Goal: Task Accomplishment & Management: Use online tool/utility

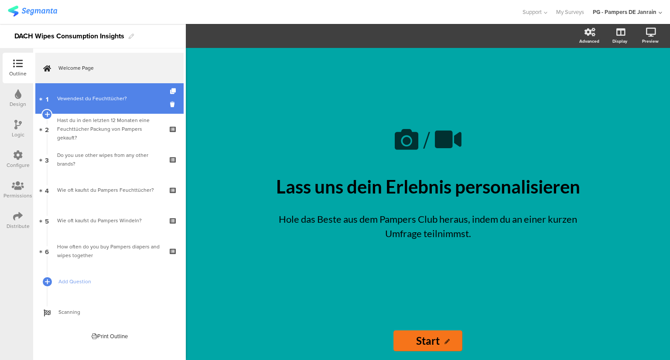
drag, startPoint x: 0, startPoint y: 0, endPoint x: 70, endPoint y: 98, distance: 120.5
click at [70, 98] on div "Vewendest du Feuchttücher?" at bounding box center [109, 98] width 104 height 9
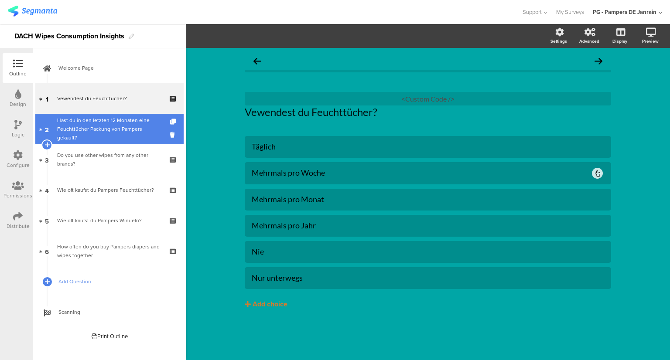
click at [73, 121] on div "Hast du in den letzten 12 Monaten eine Feuchttücher Packung von Pampers gekauft?" at bounding box center [109, 129] width 104 height 26
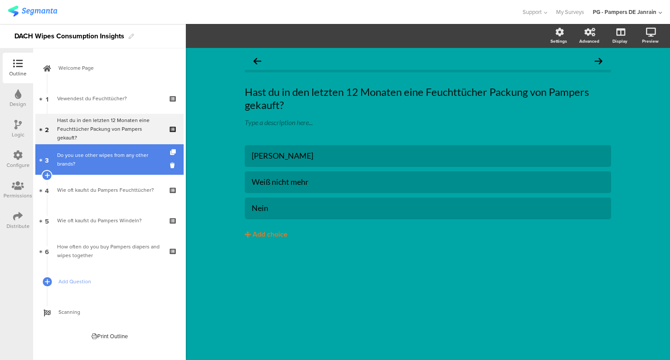
click at [85, 161] on div "Do you use other wipes from any other brands?" at bounding box center [109, 159] width 104 height 17
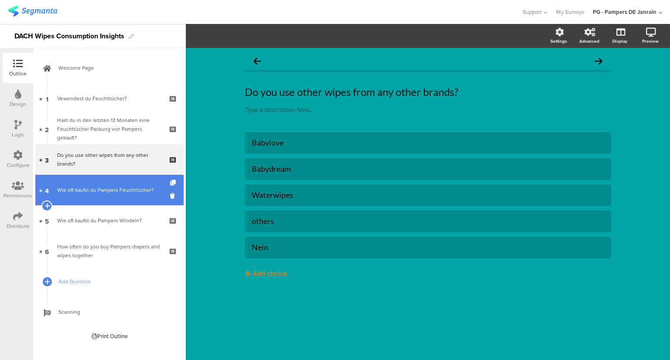
click at [85, 180] on link "4 Wie oft kaufst du Pampers Feuchttücher?" at bounding box center [109, 190] width 148 height 31
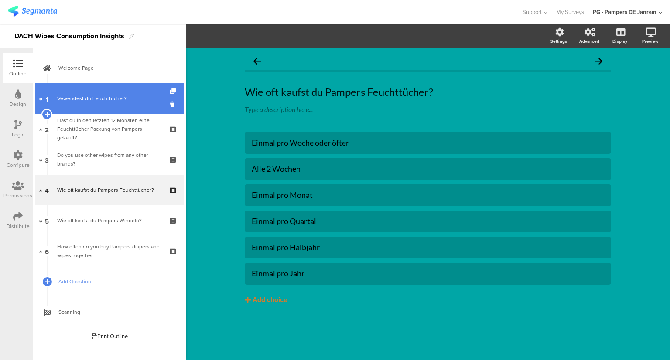
click at [84, 102] on div "Vewendest du Feuchttücher?" at bounding box center [109, 98] width 104 height 9
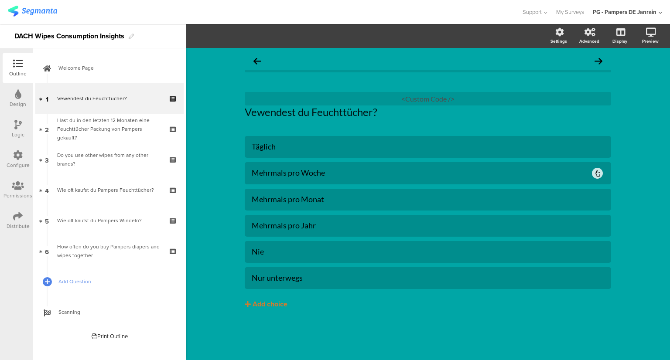
click at [19, 95] on icon at bounding box center [18, 94] width 7 height 10
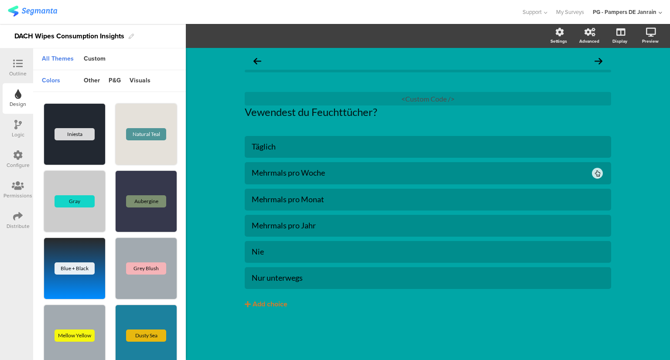
click at [17, 126] on icon at bounding box center [17, 125] width 7 height 10
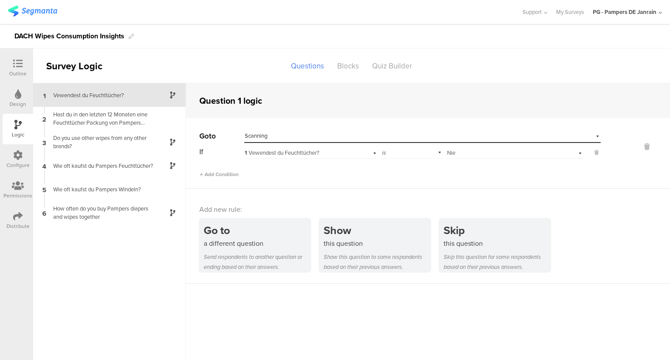
click at [18, 99] on div at bounding box center [18, 94] width 7 height 11
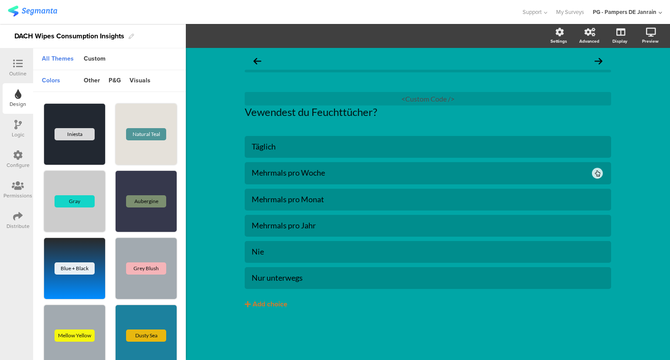
click at [18, 70] on div "Outline" at bounding box center [17, 74] width 17 height 8
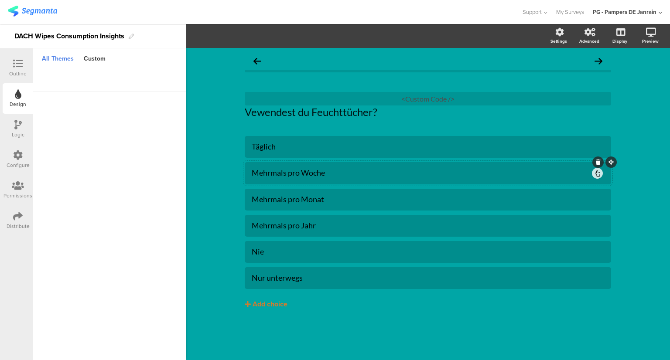
click at [600, 177] on div at bounding box center [597, 173] width 11 height 11
click at [586, 39] on div "Advanced" at bounding box center [589, 41] width 20 height 7
click at [588, 190] on div at bounding box center [428, 200] width 366 height 22
click at [513, 173] on div "Mehrmals pro Woche" at bounding box center [421, 173] width 339 height 10
click at [254, 33] on span "Choice options" at bounding box center [234, 36] width 47 height 10
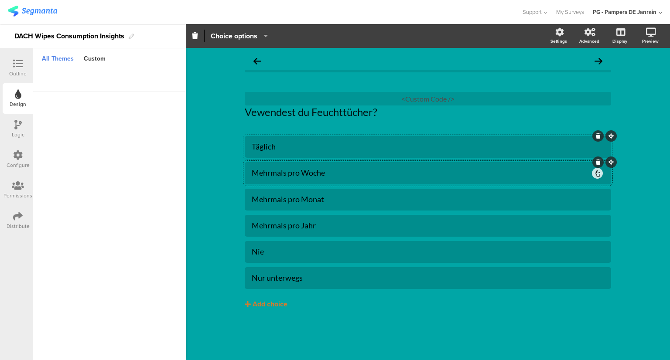
click at [443, 138] on div at bounding box center [428, 147] width 366 height 22
click at [264, 41] on button "Choice options" at bounding box center [239, 36] width 58 height 19
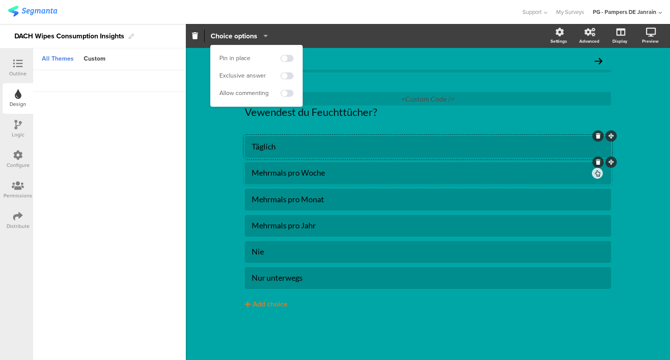
click at [522, 177] on div "Mehrmals pro Woche" at bounding box center [421, 173] width 339 height 10
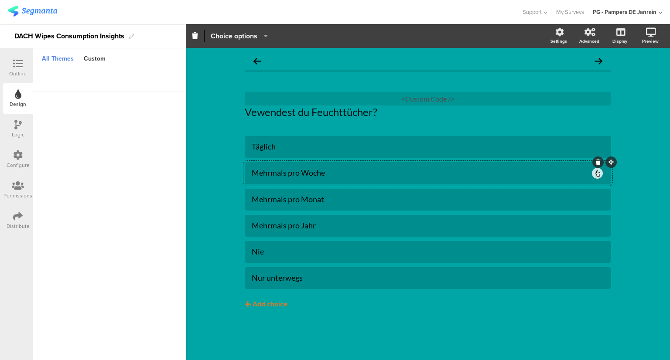
click at [253, 40] on span "Choice options" at bounding box center [234, 36] width 47 height 10
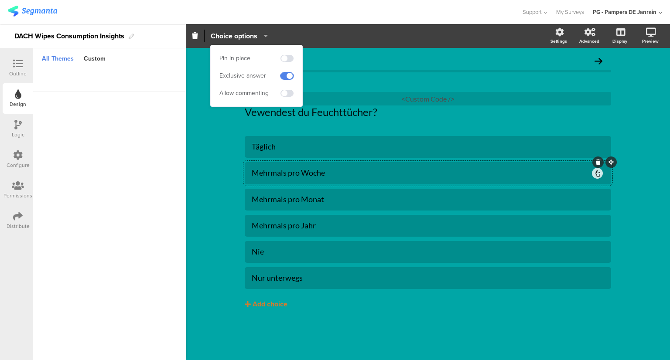
click at [283, 78] on span at bounding box center [287, 75] width 13 height 7
click at [631, 97] on div "Vewendest du Feuchttücher? Vewendest du Feuchttücher? <Custom Code /> Täglich" at bounding box center [428, 204] width 484 height 312
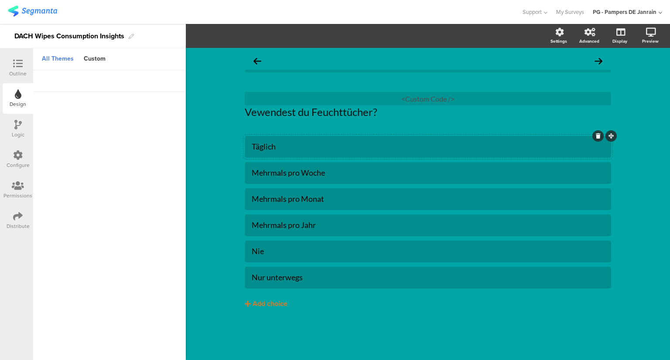
click at [304, 140] on div "Täglich" at bounding box center [428, 147] width 353 height 14
click at [247, 37] on span "Choice options" at bounding box center [234, 36] width 47 height 10
click at [221, 147] on div "Vewendest du Feuchttücher? Vewendest du Feuchttücher? <Custom Code /> Täglich" at bounding box center [428, 204] width 484 height 312
click at [17, 65] on icon at bounding box center [18, 64] width 10 height 10
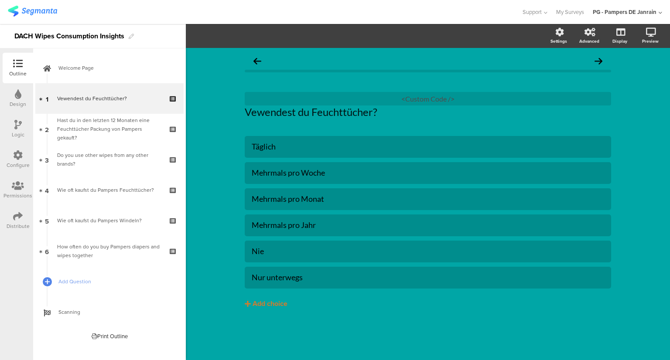
click at [20, 138] on div "Logic" at bounding box center [18, 129] width 31 height 31
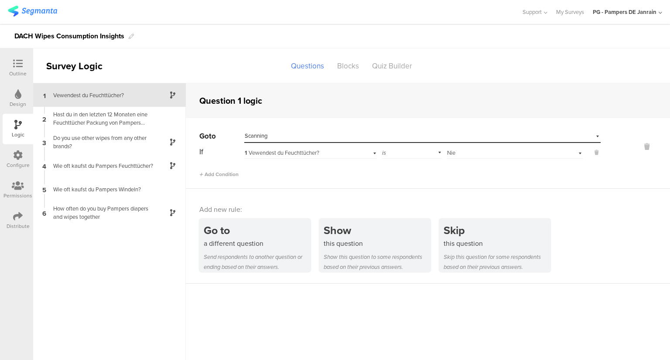
click at [13, 160] on icon at bounding box center [18, 156] width 10 height 10
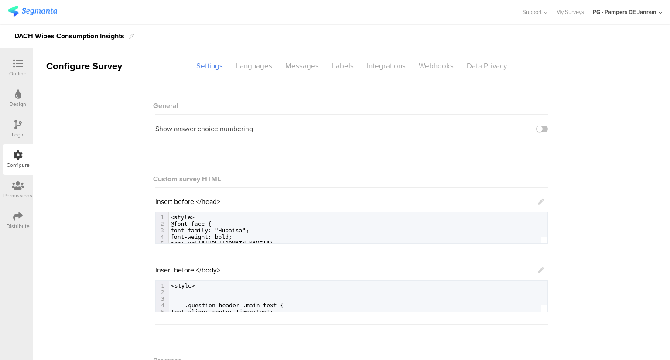
click at [32, 69] on div "Outline" at bounding box center [18, 68] width 31 height 31
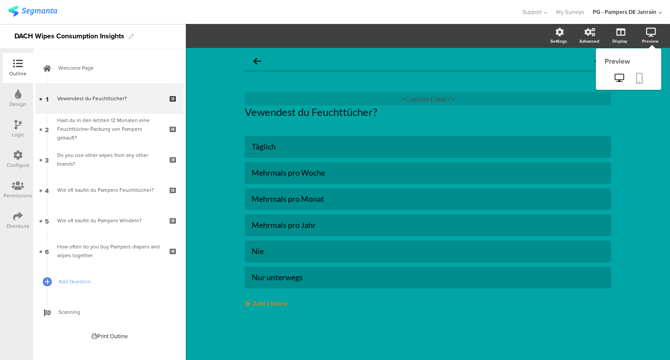
click at [637, 79] on icon at bounding box center [639, 78] width 7 height 11
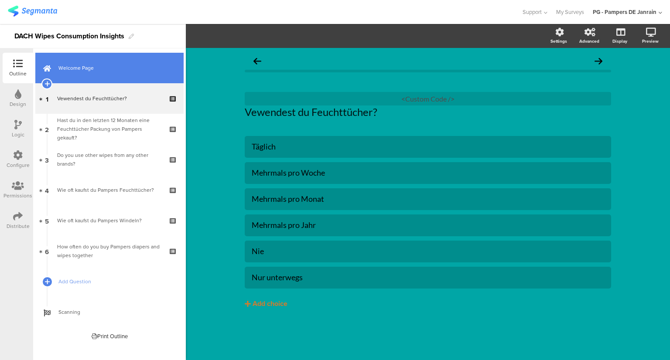
click at [80, 55] on link "Welcome Page" at bounding box center [109, 68] width 148 height 31
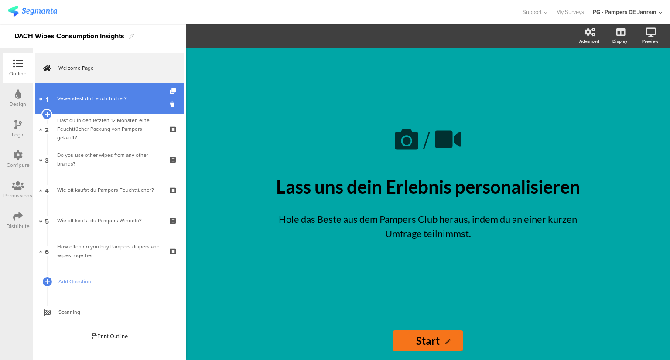
click at [136, 110] on link "1 Vewendest du Feuchttücher?" at bounding box center [109, 98] width 148 height 31
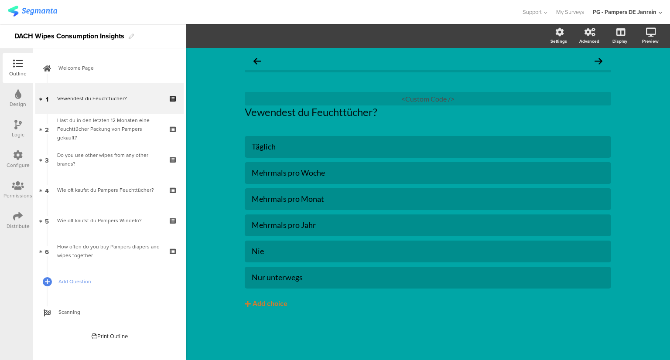
click at [21, 137] on div "Logic" at bounding box center [18, 135] width 13 height 8
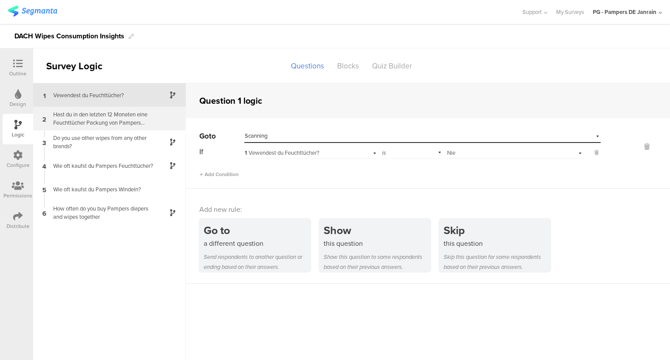
click at [80, 107] on div "2 Hast du in den letzten 12 Monaten eine Feuchttücher Packung von Pampers gekau…" at bounding box center [109, 119] width 153 height 24
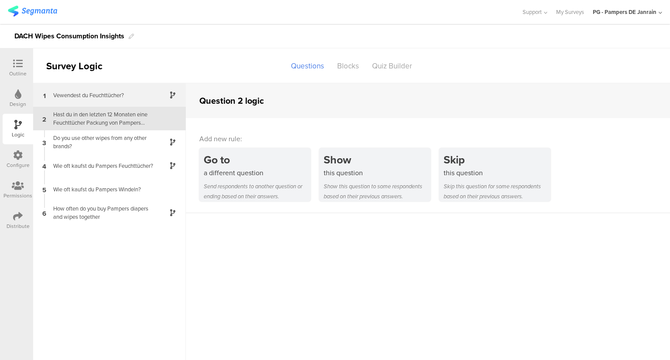
click at [86, 99] on div "1 Vewendest du Feuchttücher?" at bounding box center [109, 95] width 153 height 24
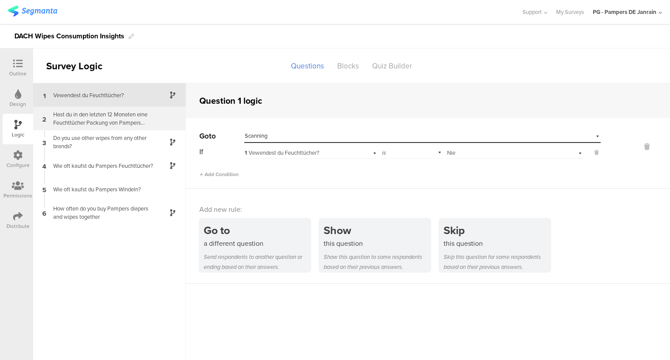
click at [73, 122] on div "Hast du in den letzten 12 Monaten eine Feuchttücher Packung von Pampers gekauft?" at bounding box center [102, 118] width 109 height 17
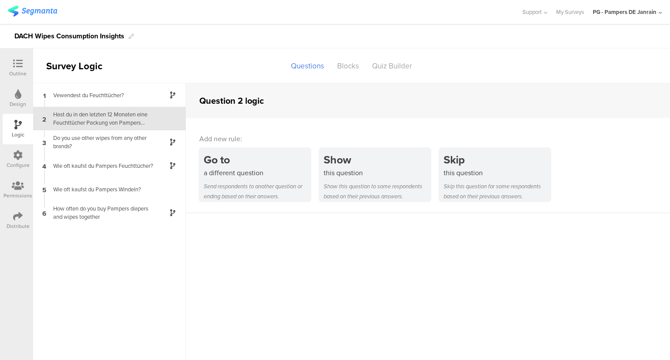
click at [17, 63] on icon at bounding box center [18, 64] width 10 height 10
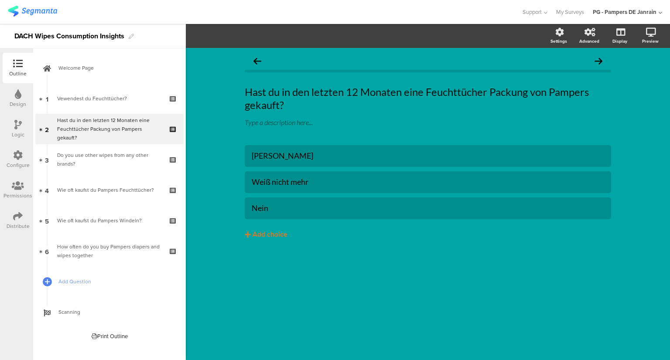
click at [19, 133] on div "Logic" at bounding box center [18, 135] width 13 height 8
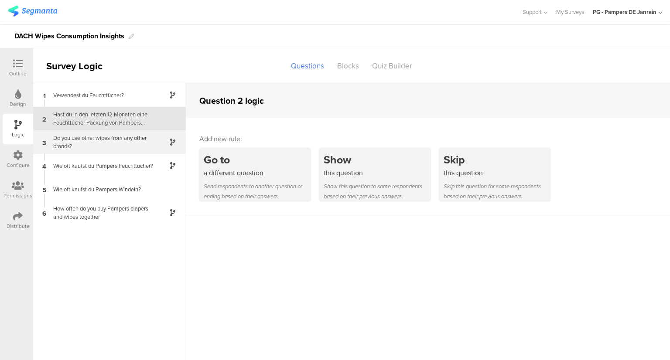
click at [75, 145] on div "Do you use other wipes from any other brands?" at bounding box center [102, 142] width 109 height 17
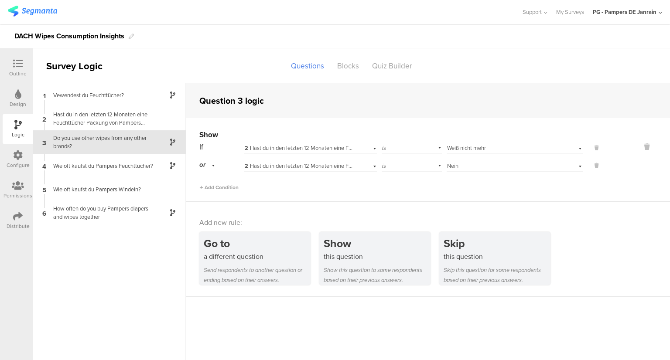
click at [23, 65] on div at bounding box center [17, 64] width 17 height 11
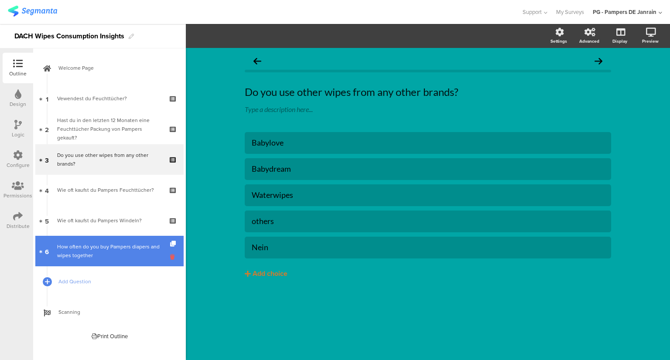
click at [171, 257] on icon at bounding box center [173, 257] width 7 height 8
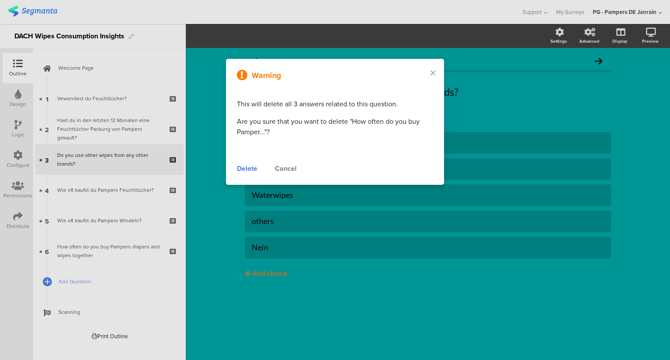
click at [249, 171] on div "Delete" at bounding box center [247, 169] width 21 height 10
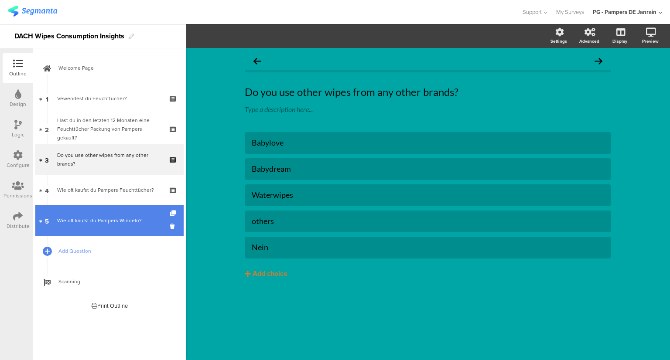
click at [110, 224] on div "Wie oft kaufst du Pampers Windeln?" at bounding box center [109, 220] width 104 height 9
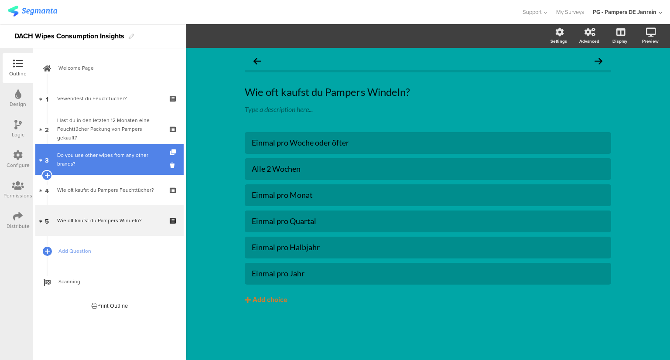
click at [71, 166] on div "Do you use other wipes from any other brands?" at bounding box center [109, 159] width 104 height 17
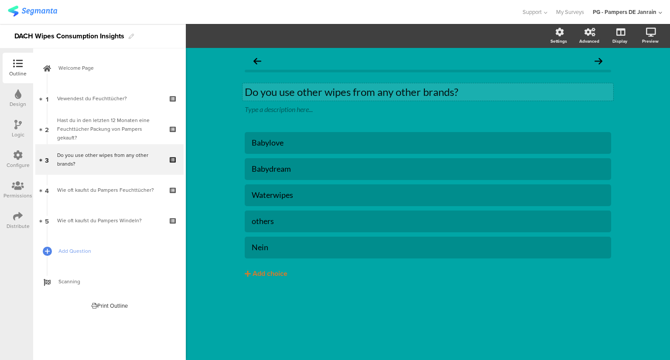
click at [298, 94] on p "Do you use other wipes from any other brands?" at bounding box center [428, 92] width 366 height 13
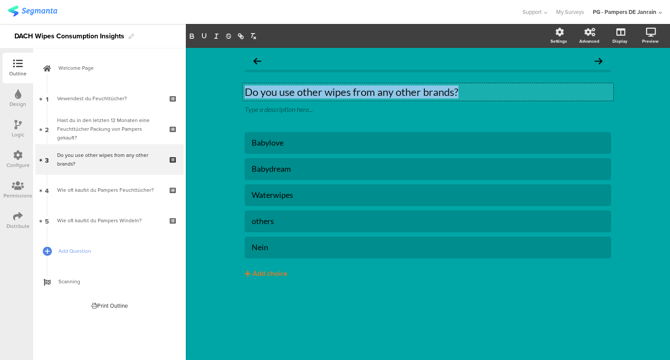
click at [298, 94] on p "Do you use other wipes from any other brands?" at bounding box center [428, 92] width 366 height 13
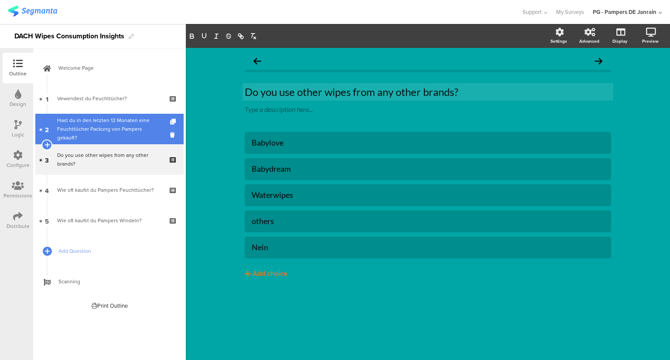
click at [97, 137] on div "Hast du in den letzten 12 Monaten eine Feuchttücher Packung von Pampers gekauft?" at bounding box center [109, 129] width 104 height 26
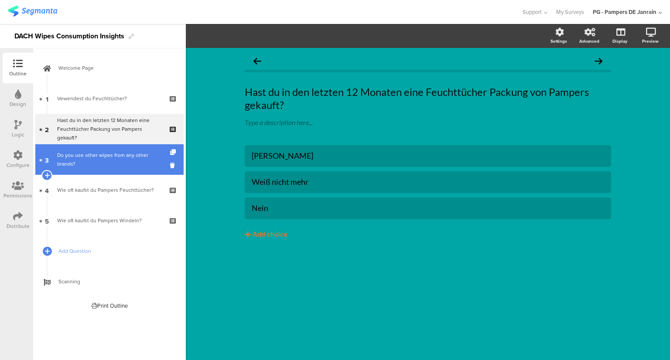
click at [145, 158] on div "Do you use other wipes from any other brands?" at bounding box center [109, 159] width 104 height 17
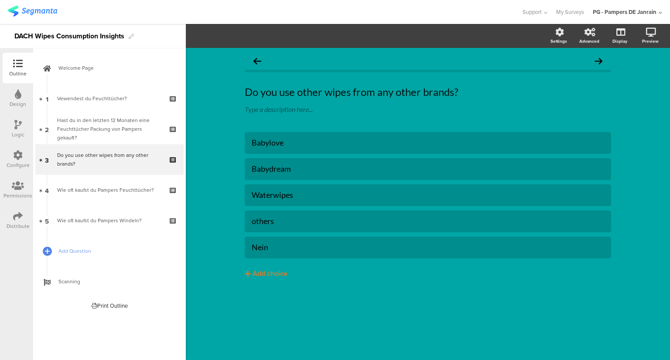
click at [645, 167] on div "Do you use other wipes from any other brands? Do you use other wipes from any o…" at bounding box center [428, 204] width 484 height 312
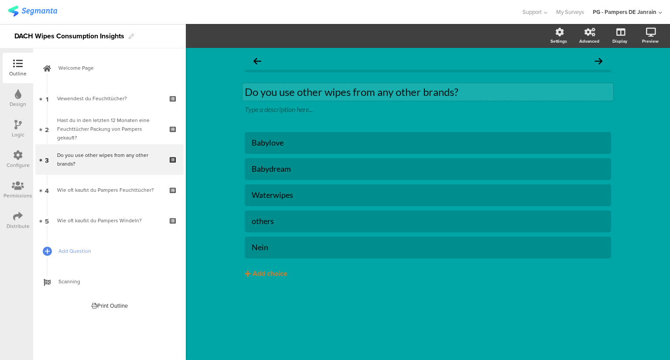
click at [332, 87] on p "Do you use other wipes from any other brands?" at bounding box center [428, 92] width 366 height 13
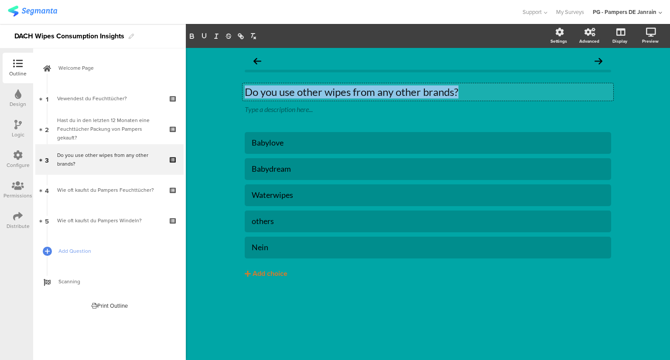
click at [332, 87] on p "Do you use other wipes from any other brands?" at bounding box center [428, 92] width 366 height 13
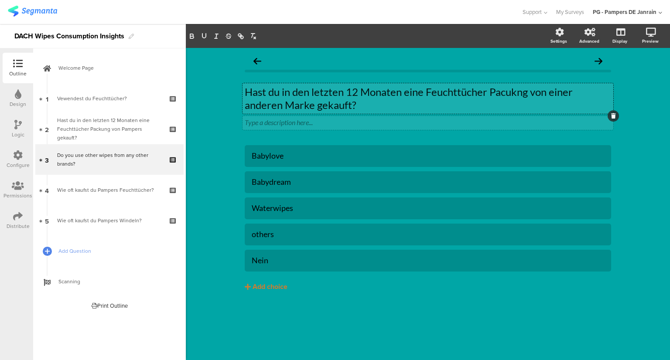
click at [613, 119] on div at bounding box center [613, 115] width 11 height 11
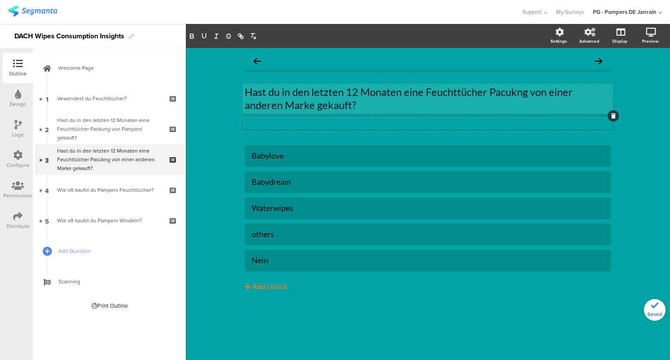
click at [645, 116] on div "Hast du in den letzten 12 Monaten eine Feuchttücher Pacukng von einer anderen M…" at bounding box center [428, 204] width 484 height 312
click at [254, 240] on div "others" at bounding box center [428, 234] width 353 height 14
click at [269, 235] on div "others" at bounding box center [428, 234] width 353 height 10
click at [425, 322] on div "Babylove Babydream Waterwipes" at bounding box center [428, 236] width 366 height 183
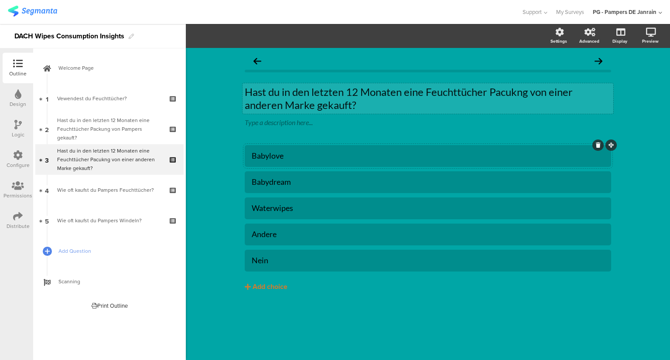
click at [253, 157] on div "Babylove" at bounding box center [428, 156] width 353 height 10
click at [254, 182] on div "Babydream" at bounding box center [428, 182] width 353 height 10
click at [253, 206] on div "Waterwipes" at bounding box center [428, 208] width 353 height 10
click at [288, 235] on div "Andere" at bounding box center [428, 234] width 353 height 10
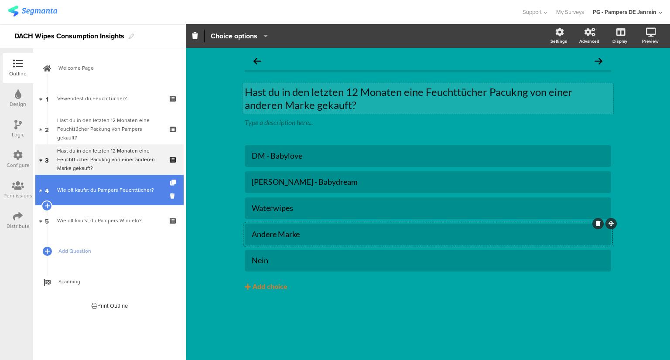
click at [105, 197] on link "4 Wie oft kaufst du Pampers Feuchttücher?" at bounding box center [109, 190] width 148 height 31
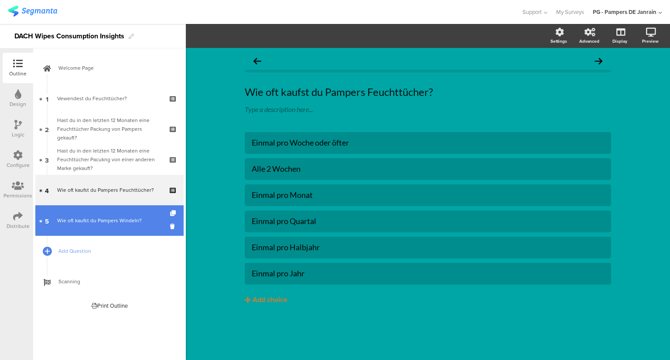
click at [98, 214] on link "5 Wie oft kaufst du Pampers Windeln?" at bounding box center [109, 220] width 148 height 31
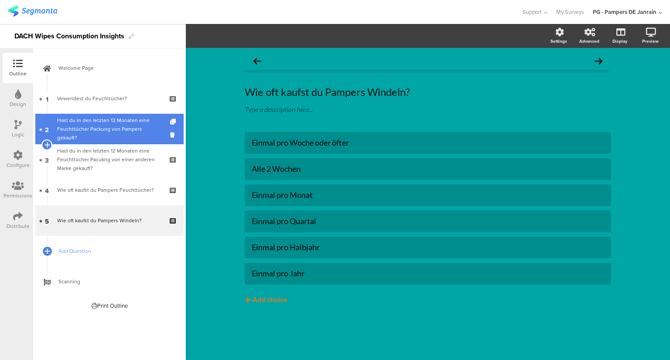
click at [96, 132] on div "Hast du in den letzten 12 Monaten eine Feuchttücher Packung von Pampers gekauft?" at bounding box center [109, 129] width 104 height 26
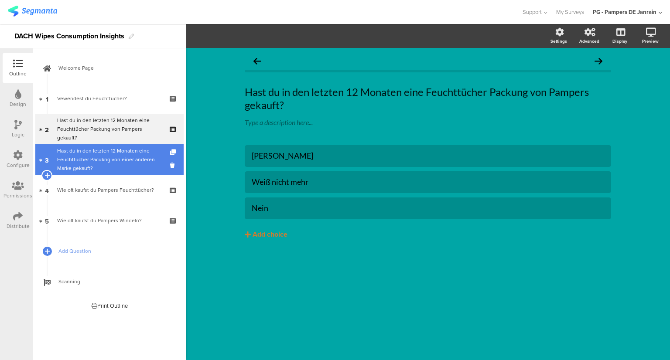
click at [116, 165] on div "Hast du in den letzten 12 Monaten eine Feuchttücher Pacukng von einer anderen M…" at bounding box center [109, 160] width 104 height 26
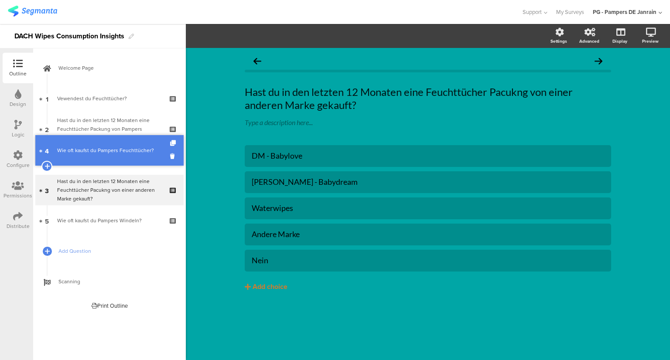
drag, startPoint x: 118, startPoint y: 196, endPoint x: 127, endPoint y: 157, distance: 40.7
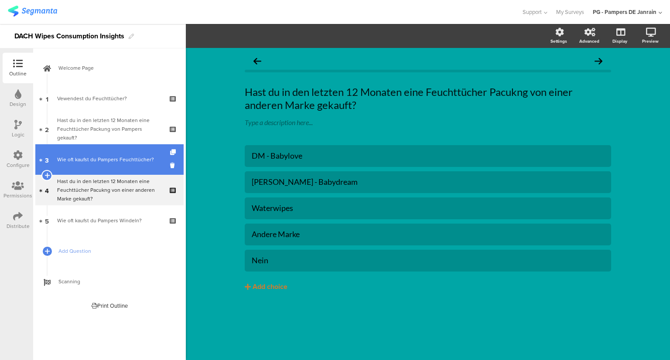
click at [106, 164] on link "3 Wie oft kaufst du Pampers Feuchttücher?" at bounding box center [109, 159] width 148 height 31
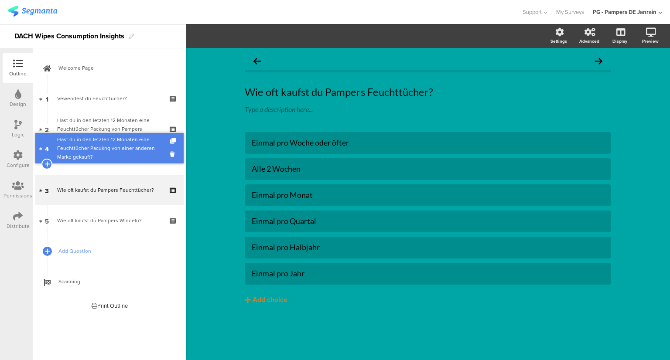
drag, startPoint x: 133, startPoint y: 196, endPoint x: 127, endPoint y: 154, distance: 42.2
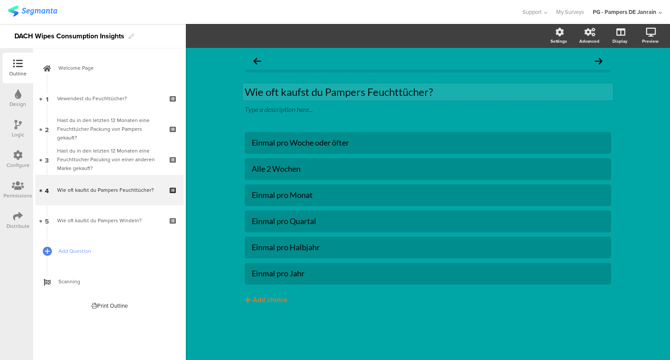
click at [344, 94] on p "Wie oft kaufst du Pampers Feuchttücher?" at bounding box center [428, 92] width 366 height 13
click at [640, 149] on div "Wie oft kaufst du Feuchttücher? Wie oft kaufst du Feuchttücher? Wie oft kaufst …" at bounding box center [428, 204] width 484 height 312
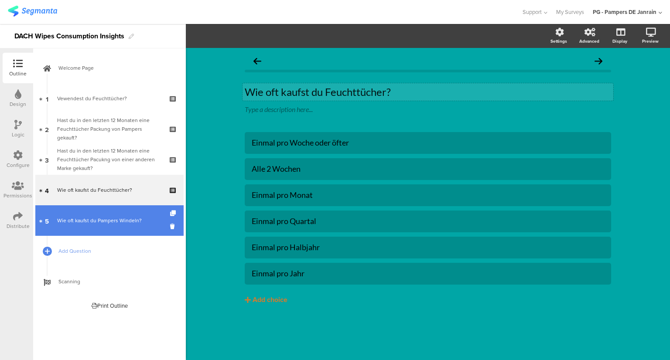
click at [102, 230] on link "5 Wie oft kaufst du Pampers Windeln?" at bounding box center [109, 220] width 148 height 31
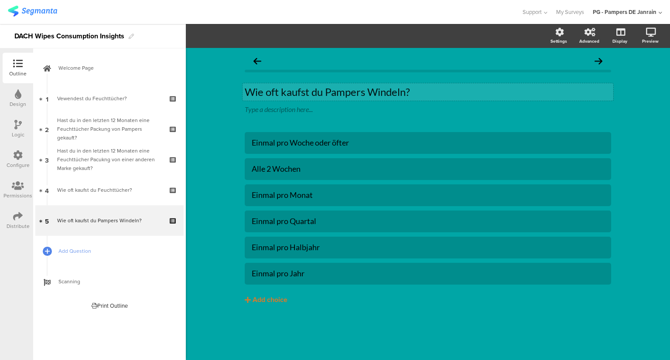
click at [342, 85] on div "Wie oft kaufst du Pampers Windeln? Wie oft kaufst du Pampers Windeln?" at bounding box center [428, 91] width 371 height 17
click at [341, 91] on p "Wie oft kaufst du Pampers Windeln?" at bounding box center [428, 92] width 366 height 13
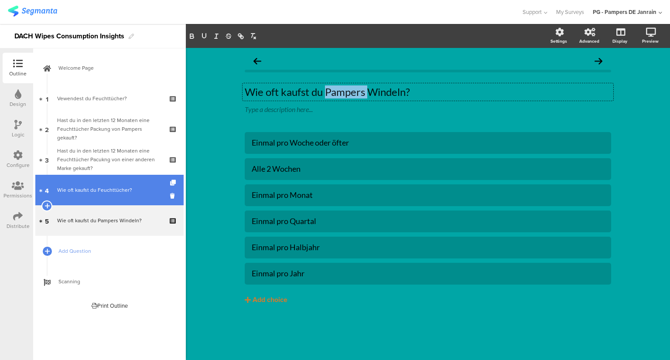
click at [110, 188] on div "Wie oft kaufst du Feuchttücher?" at bounding box center [109, 190] width 104 height 9
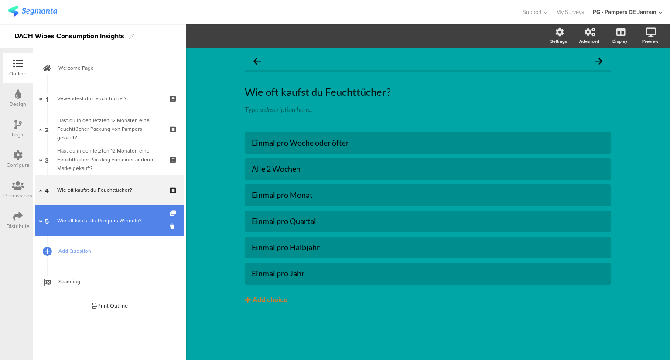
click at [74, 218] on div "Wie oft kaufst du Pampers Windeln?" at bounding box center [109, 220] width 104 height 9
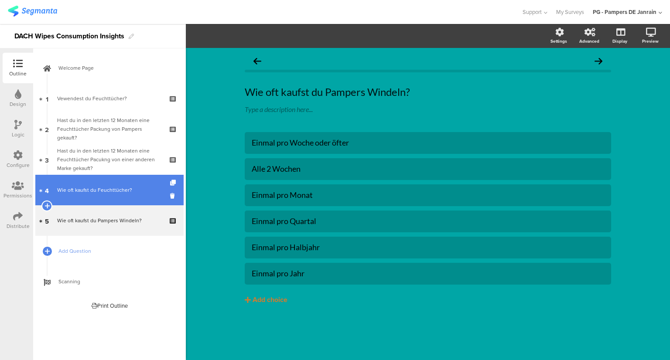
click at [107, 184] on link "4 Wie oft kaufst du Feuchttücher?" at bounding box center [109, 190] width 148 height 31
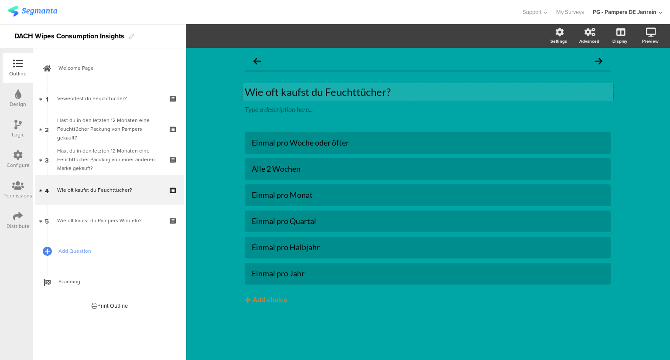
click at [327, 86] on p "Wie oft kaufst du Feuchttücher?" at bounding box center [428, 92] width 366 height 13
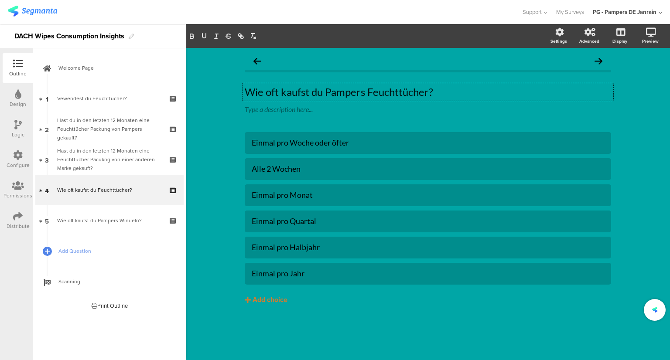
click at [223, 135] on div "Wie oft kaufst du Pampers Feuchttücher? Wie oft kaufst du Pampers Feuchttücher?…" at bounding box center [428, 204] width 484 height 312
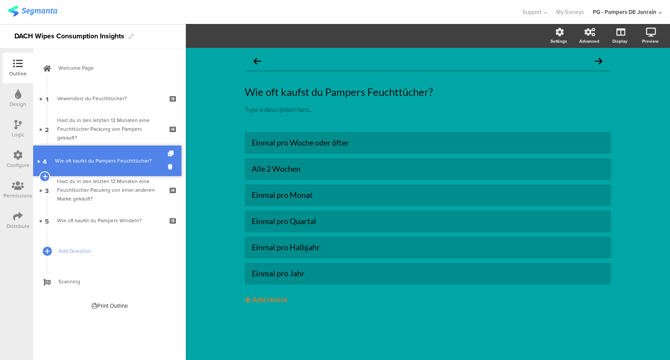
drag, startPoint x: 118, startPoint y: 181, endPoint x: 126, endPoint y: 152, distance: 30.2
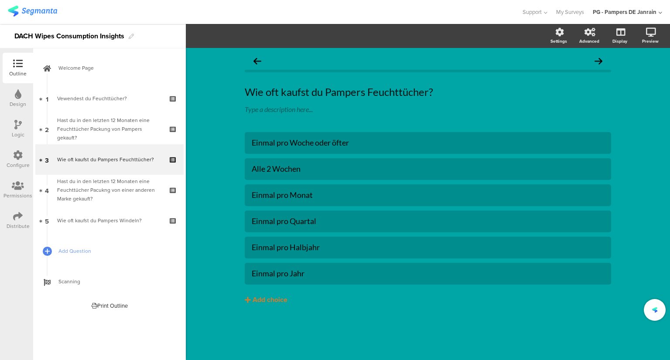
click at [208, 217] on div "Wie oft kaufst du Pampers Feuchttücher? Wie oft kaufst du Pampers Feuchttücher?…" at bounding box center [428, 204] width 484 height 312
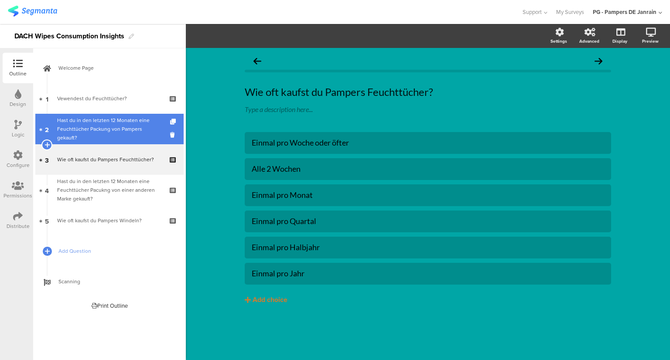
click at [136, 126] on div "Hast du in den letzten 12 Monaten eine Feuchttücher Packung von Pampers gekauft?" at bounding box center [109, 129] width 104 height 26
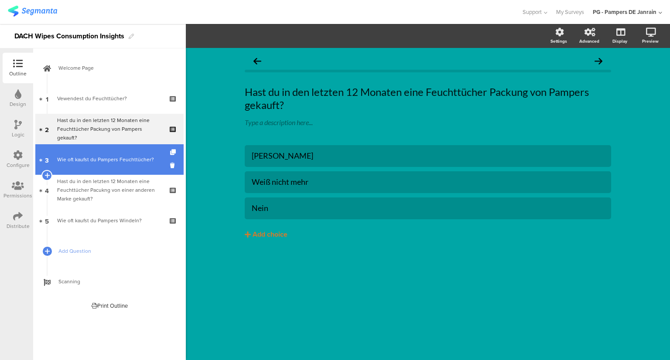
click at [134, 159] on div "Wie oft kaufst du Pampers Feuchttücher?" at bounding box center [109, 159] width 104 height 9
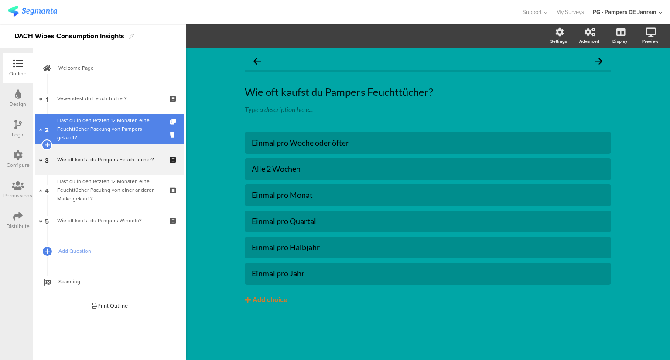
click at [133, 126] on div "Hast du in den letzten 12 Monaten eine Feuchttücher Packung von Pampers gekauft?" at bounding box center [109, 129] width 104 height 26
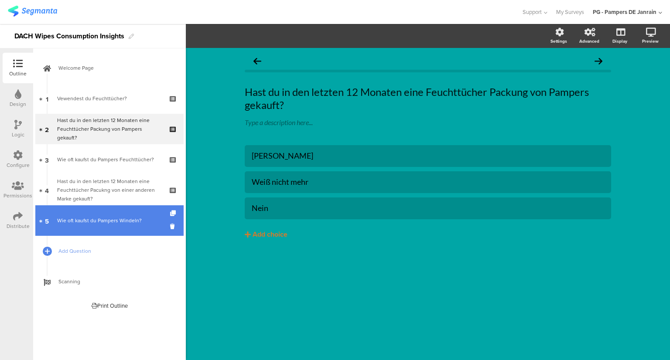
click at [99, 212] on link "5 Wie oft kaufst du Pampers Windeln?" at bounding box center [109, 220] width 148 height 31
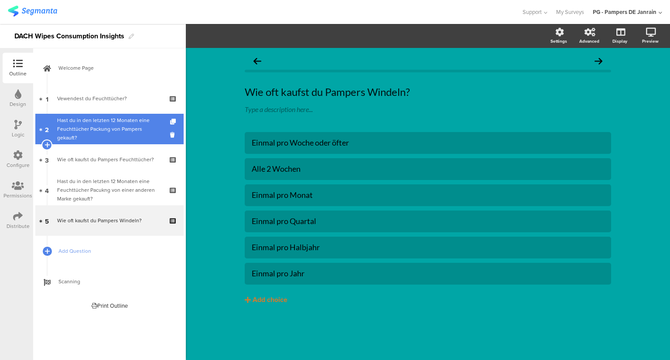
click at [99, 128] on div "Hast du in den letzten 12 Monaten eine Feuchttücher Packung von Pampers gekauft?" at bounding box center [109, 129] width 104 height 26
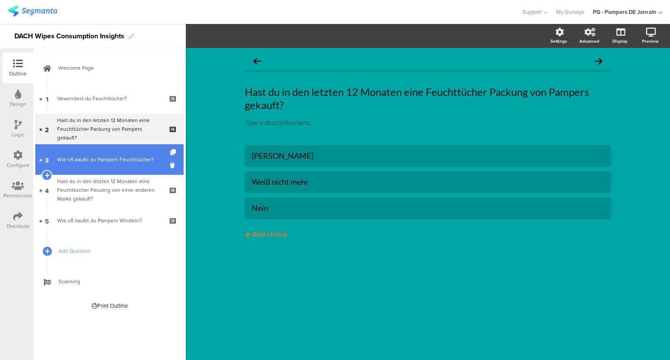
click at [120, 168] on link "3 Wie oft kaufst du Pampers Feuchttücher?" at bounding box center [109, 159] width 148 height 31
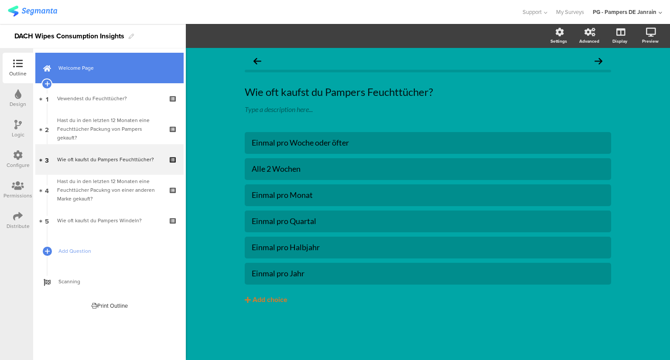
click at [112, 72] on span "Welcome Page" at bounding box center [114, 68] width 112 height 9
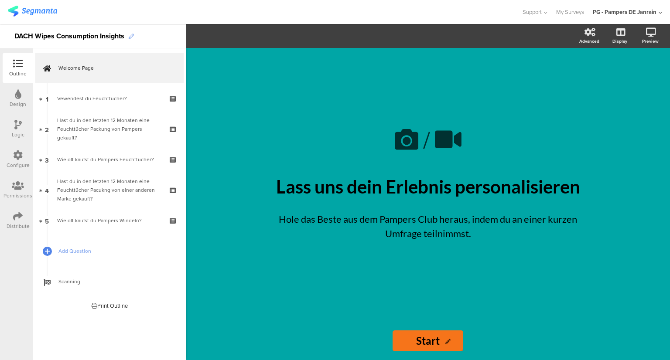
click at [132, 34] on icon at bounding box center [131, 36] width 5 height 5
click at [86, 35] on div "DACH Wipes Consumption Insights" at bounding box center [69, 36] width 110 height 14
click at [93, 16] on div at bounding box center [261, 12] width 506 height 14
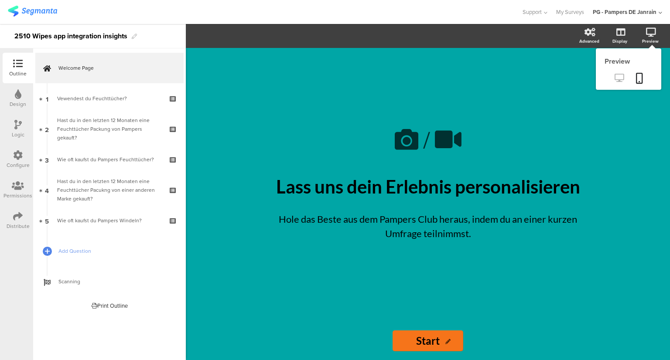
click at [620, 76] on icon at bounding box center [619, 78] width 9 height 8
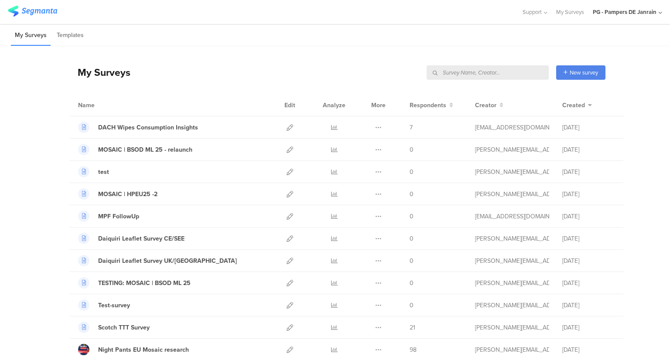
click at [514, 72] on input "text" at bounding box center [488, 72] width 122 height 14
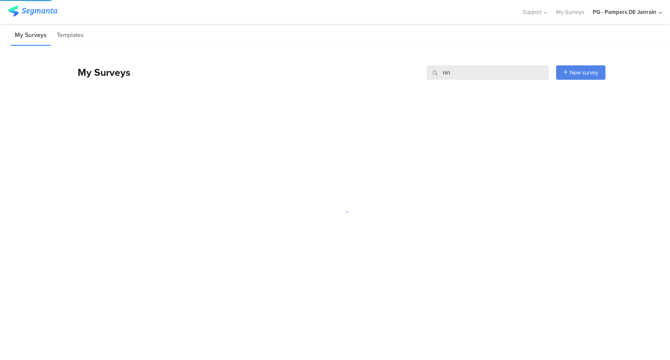
type input "nina"
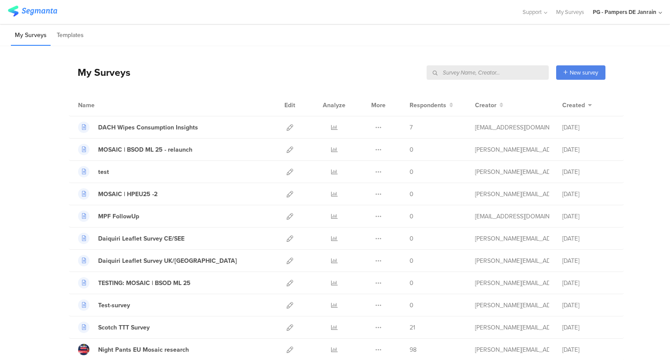
click at [511, 70] on input "text" at bounding box center [488, 72] width 122 height 14
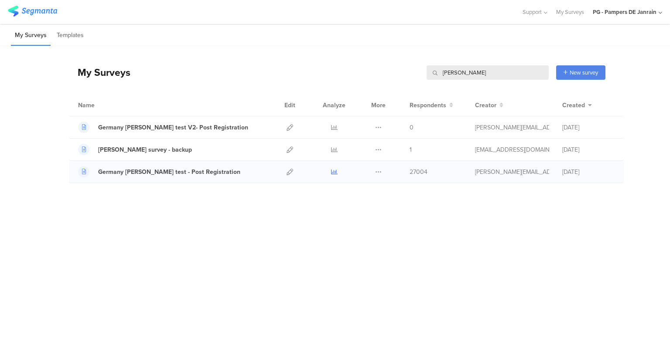
type input "nina"
click at [335, 172] on icon at bounding box center [334, 172] width 7 height 7
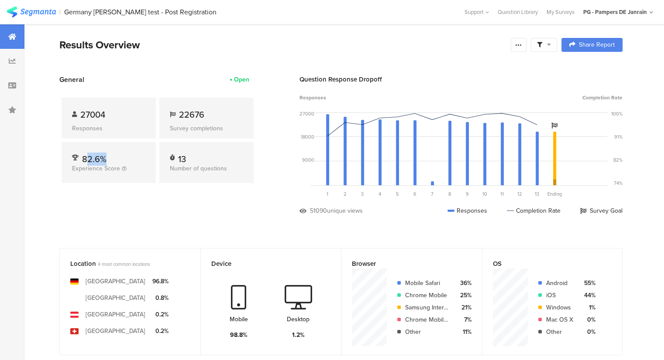
drag, startPoint x: 86, startPoint y: 159, endPoint x: 113, endPoint y: 161, distance: 27.5
click at [113, 161] on div "82.6% Experience Score" at bounding box center [109, 162] width 94 height 41
click at [117, 182] on div "82.6% Experience Score" at bounding box center [109, 162] width 94 height 41
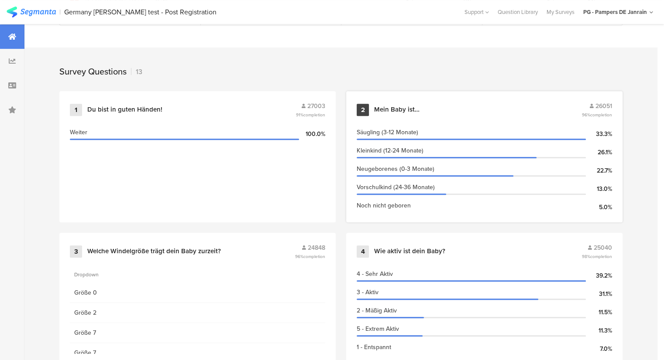
scroll to position [349, 0]
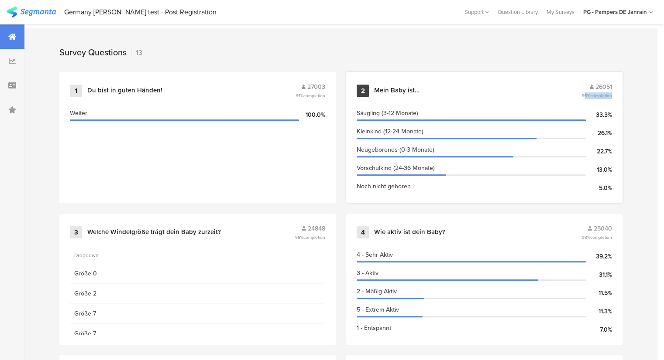
drag, startPoint x: 588, startPoint y: 92, endPoint x: 620, endPoint y: 91, distance: 32.3
click at [620, 91] on div "2 Mein Baby ist… 26051 96% completion Säugling (3-12 Monate) 33.3% Kleinkind (1…" at bounding box center [484, 137] width 276 height 131
click at [552, 65] on div "Survey Questions 13" at bounding box center [340, 50] width 633 height 44
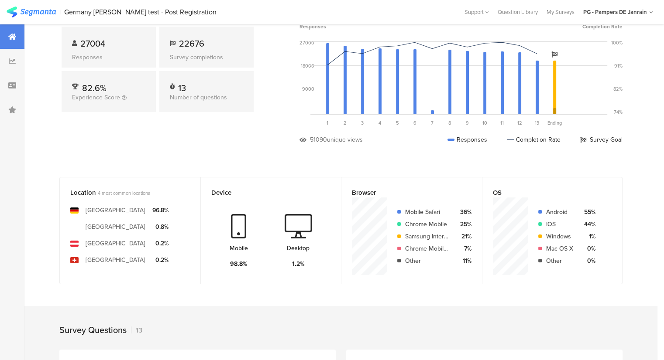
scroll to position [0, 0]
